Goal: Navigation & Orientation: Find specific page/section

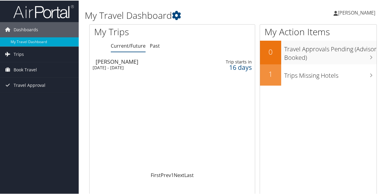
click at [132, 67] on div "[DATE] - [DATE]" at bounding box center [144, 66] width 103 height 5
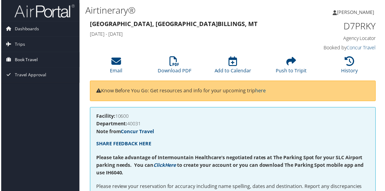
click at [24, 61] on span "Book Travel" at bounding box center [25, 59] width 23 height 15
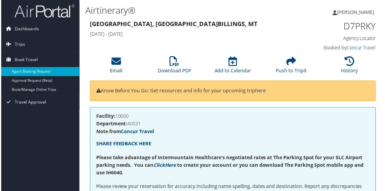
click at [45, 71] on link "Agent Booking Request" at bounding box center [39, 72] width 79 height 9
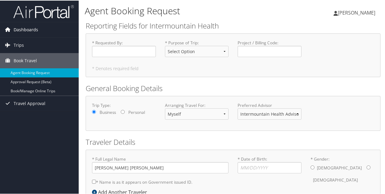
click at [19, 31] on span "Dashboards" at bounding box center [26, 29] width 25 height 15
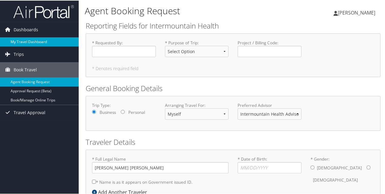
click at [36, 44] on link "My Travel Dashboard" at bounding box center [39, 41] width 79 height 9
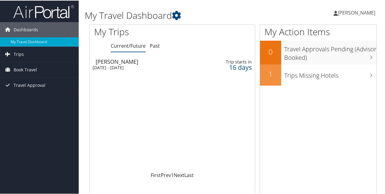
click at [350, 14] on span "[PERSON_NAME]" at bounding box center [357, 12] width 38 height 7
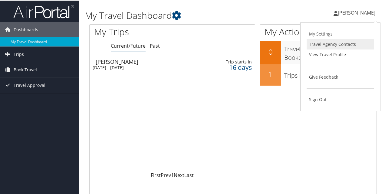
click at [316, 46] on link "Travel Agency Contacts" at bounding box center [341, 43] width 68 height 10
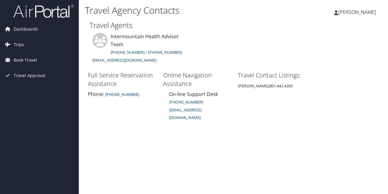
click at [15, 48] on span "Trips" at bounding box center [19, 44] width 10 height 15
click at [65, 171] on div "Dashboards My Travel Dashboard Trips Current/Future Trips Past Trips Trips Miss…" at bounding box center [194, 97] width 388 height 194
